Goal: Task Accomplishment & Management: Manage account settings

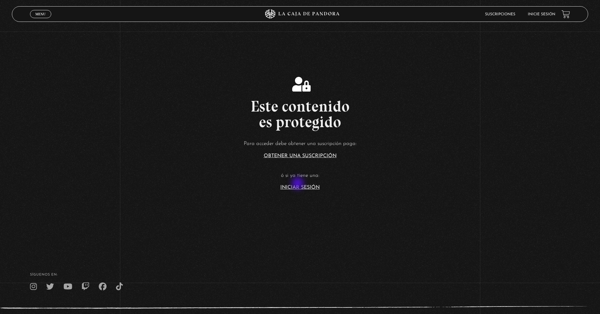
click at [298, 184] on article "Para acceder debe obtener una suscripción paga: Obtener una suscripción ó si ya…" at bounding box center [300, 164] width 600 height 51
click at [300, 189] on link "Iniciar Sesión" at bounding box center [299, 187] width 39 height 5
click at [300, 185] on link "Iniciar Sesión" at bounding box center [299, 187] width 39 height 5
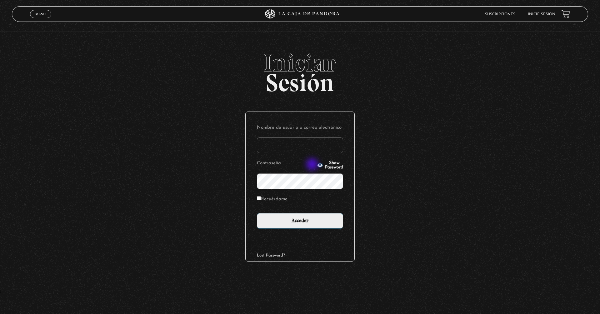
type input "monicaleblanc25@gmail.com"
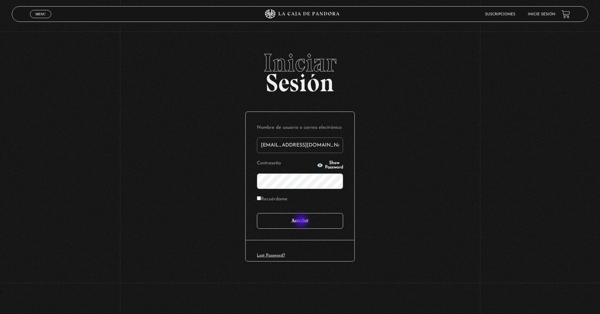
click at [302, 221] on input "Acceder" at bounding box center [300, 221] width 86 height 16
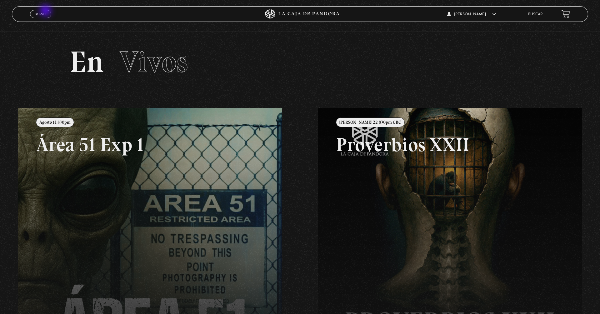
click at [45, 15] on span "Menu" at bounding box center [40, 14] width 10 height 4
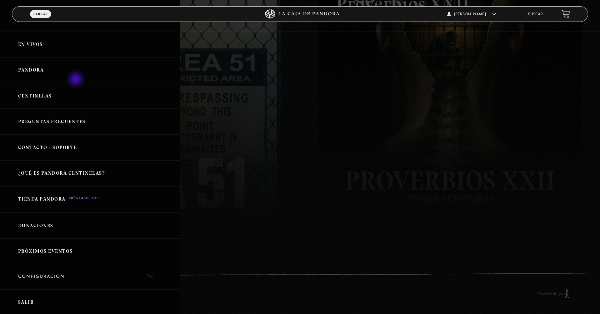
scroll to position [141, 0]
click at [148, 278] on link "Configuración" at bounding box center [90, 276] width 180 height 25
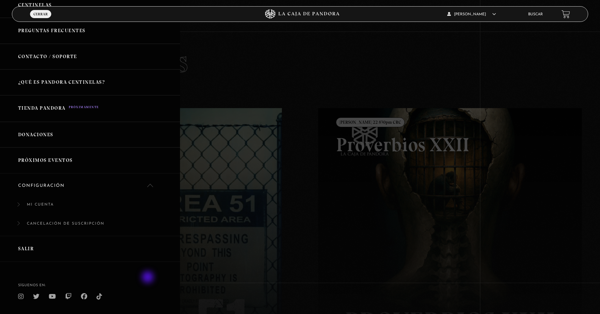
scroll to position [107, 0]
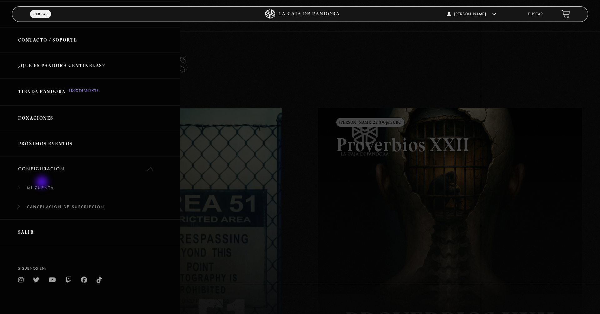
click at [42, 183] on link "Mi cuenta" at bounding box center [90, 191] width 180 height 19
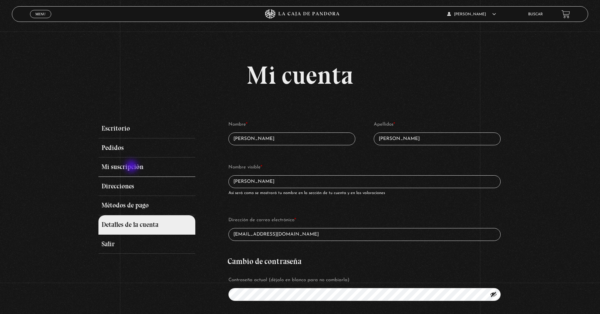
click at [132, 167] on link "Mi suscripción" at bounding box center [146, 166] width 97 height 19
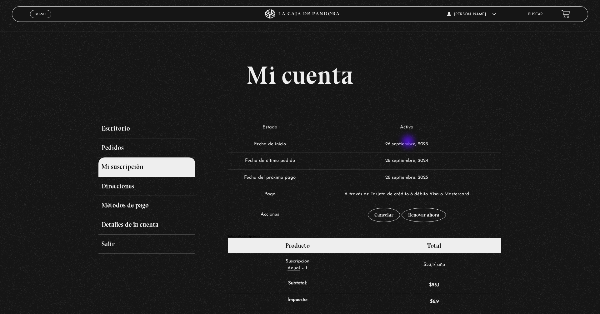
click at [409, 142] on td "26 septiembre, 2023" at bounding box center [406, 144] width 189 height 17
